Goal: Find specific page/section: Find specific page/section

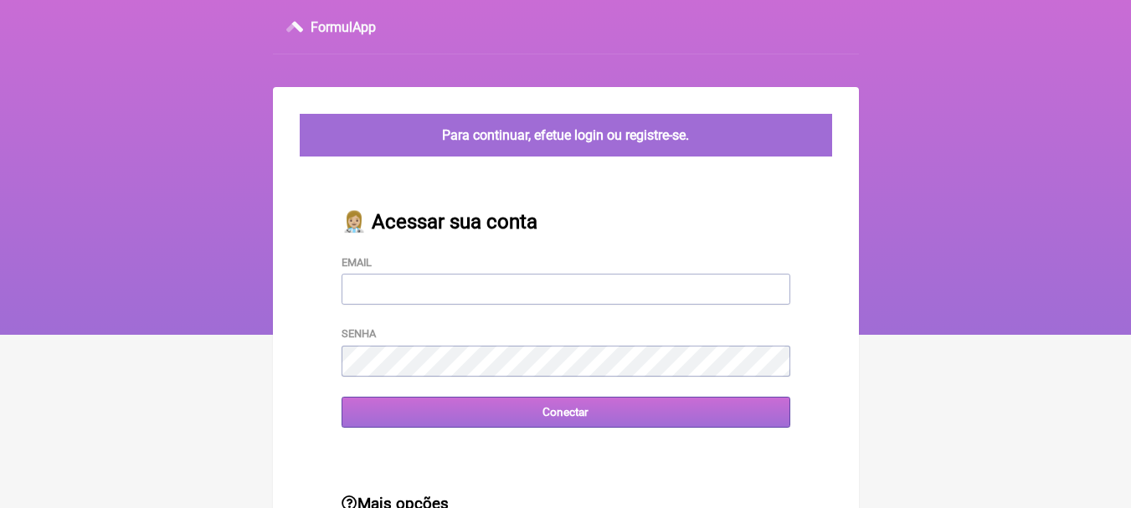
type input "[EMAIL_ADDRESS][DOMAIN_NAME]"
click at [562, 417] on input "Conectar" at bounding box center [566, 412] width 449 height 31
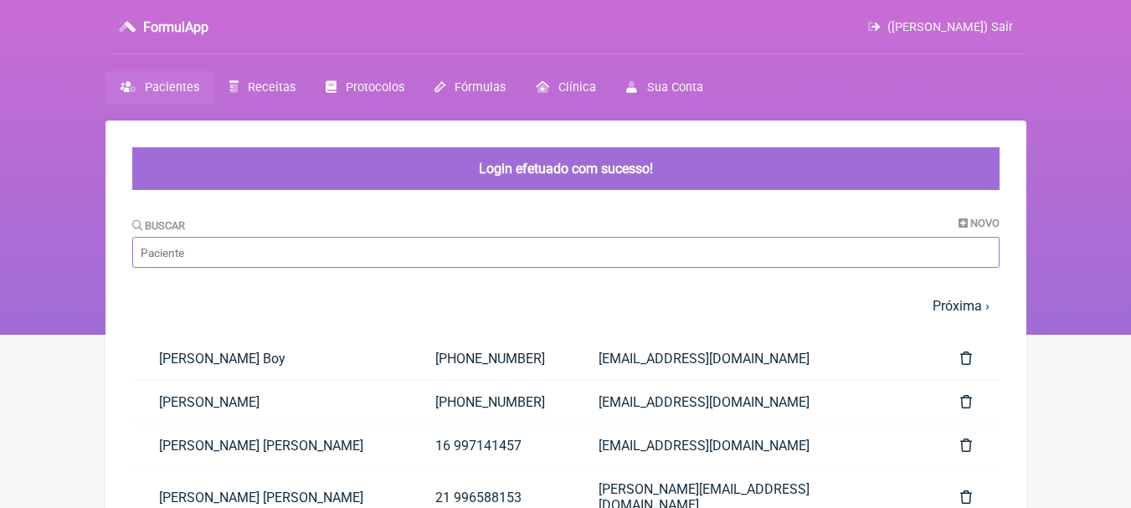
click at [337, 256] on input "Buscar" at bounding box center [566, 252] width 868 height 31
type input "claudia"
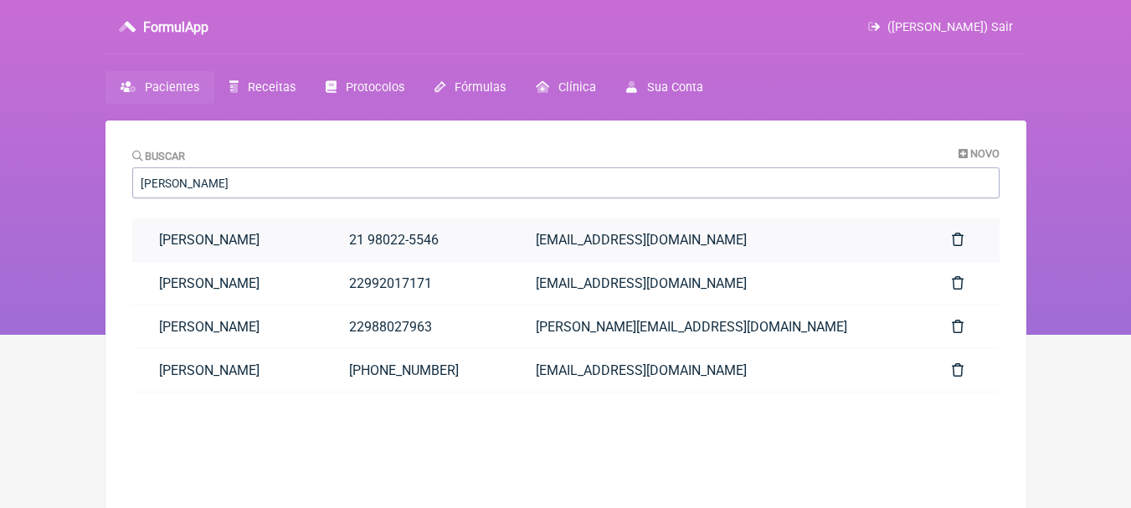
click at [323, 250] on link "[PERSON_NAME]" at bounding box center [227, 240] width 191 height 43
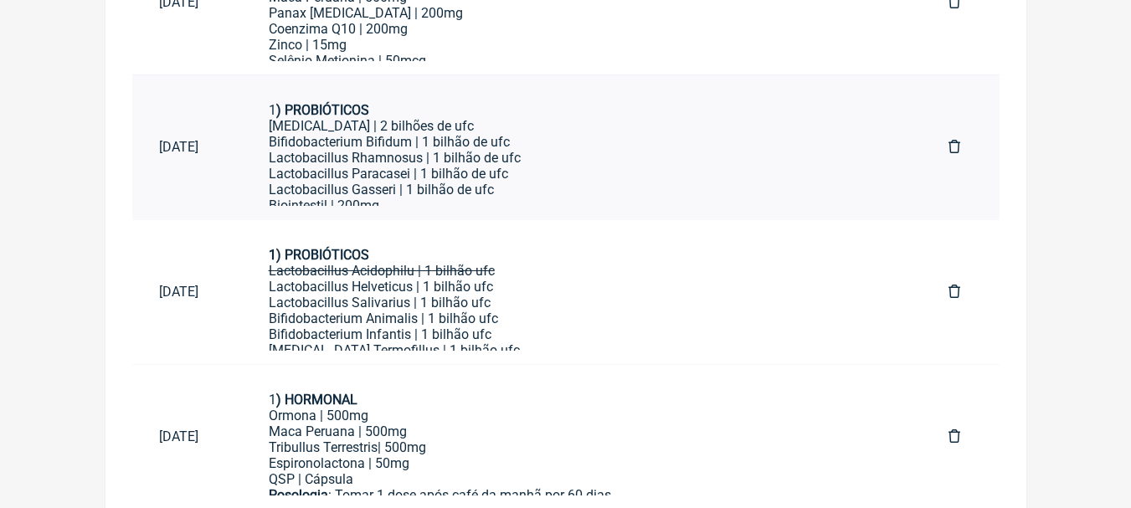
scroll to position [1588, 0]
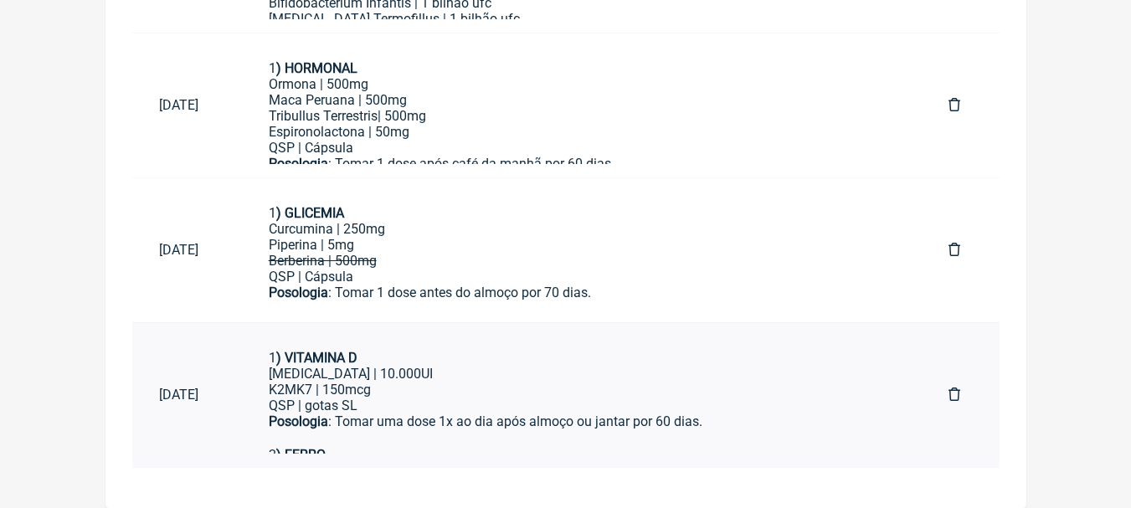
click at [699, 384] on div "K2MK7 | 150mcg" at bounding box center [582, 390] width 627 height 16
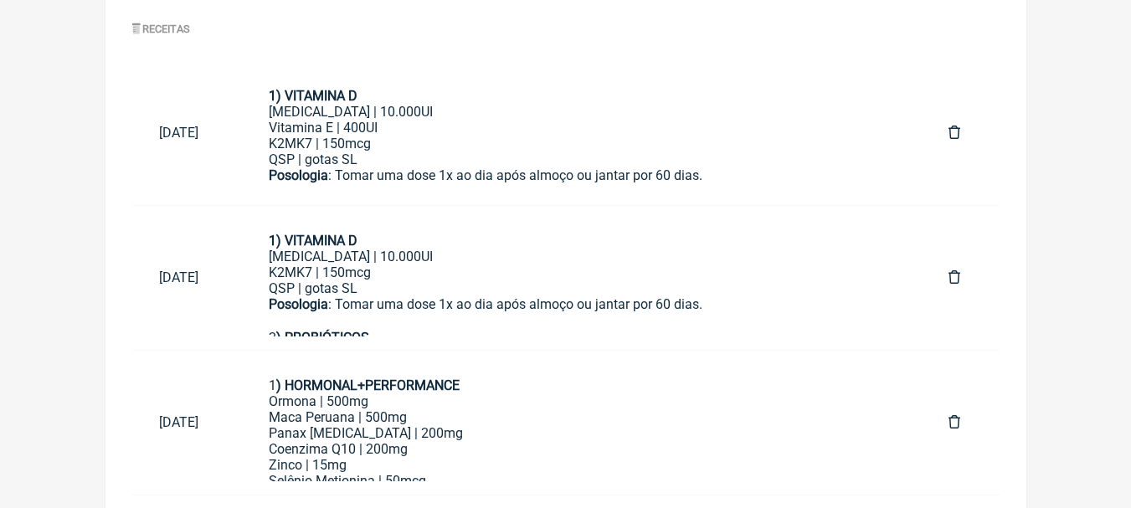
scroll to position [834, 0]
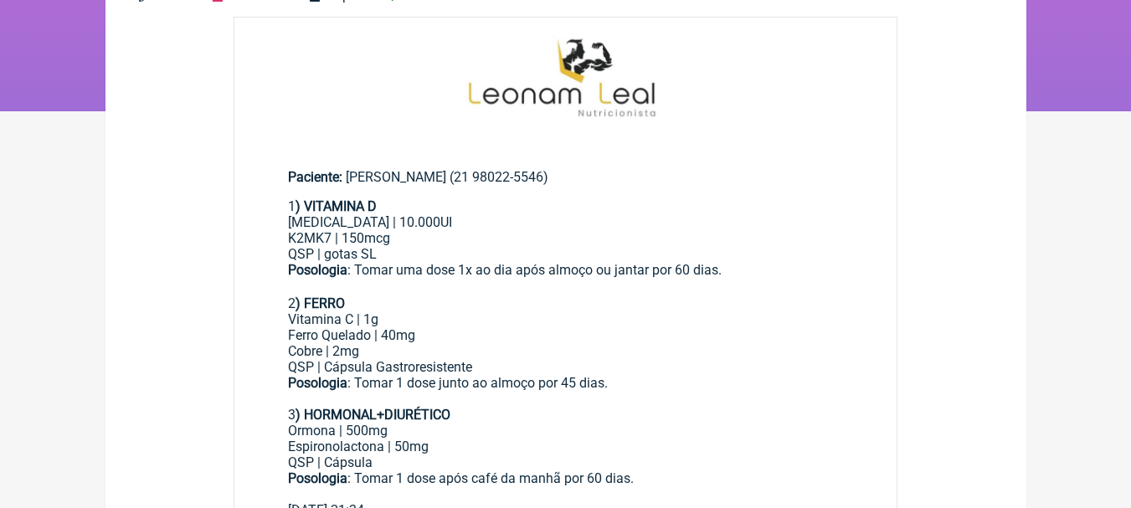
scroll to position [251, 0]
